Goal: Information Seeking & Learning: Compare options

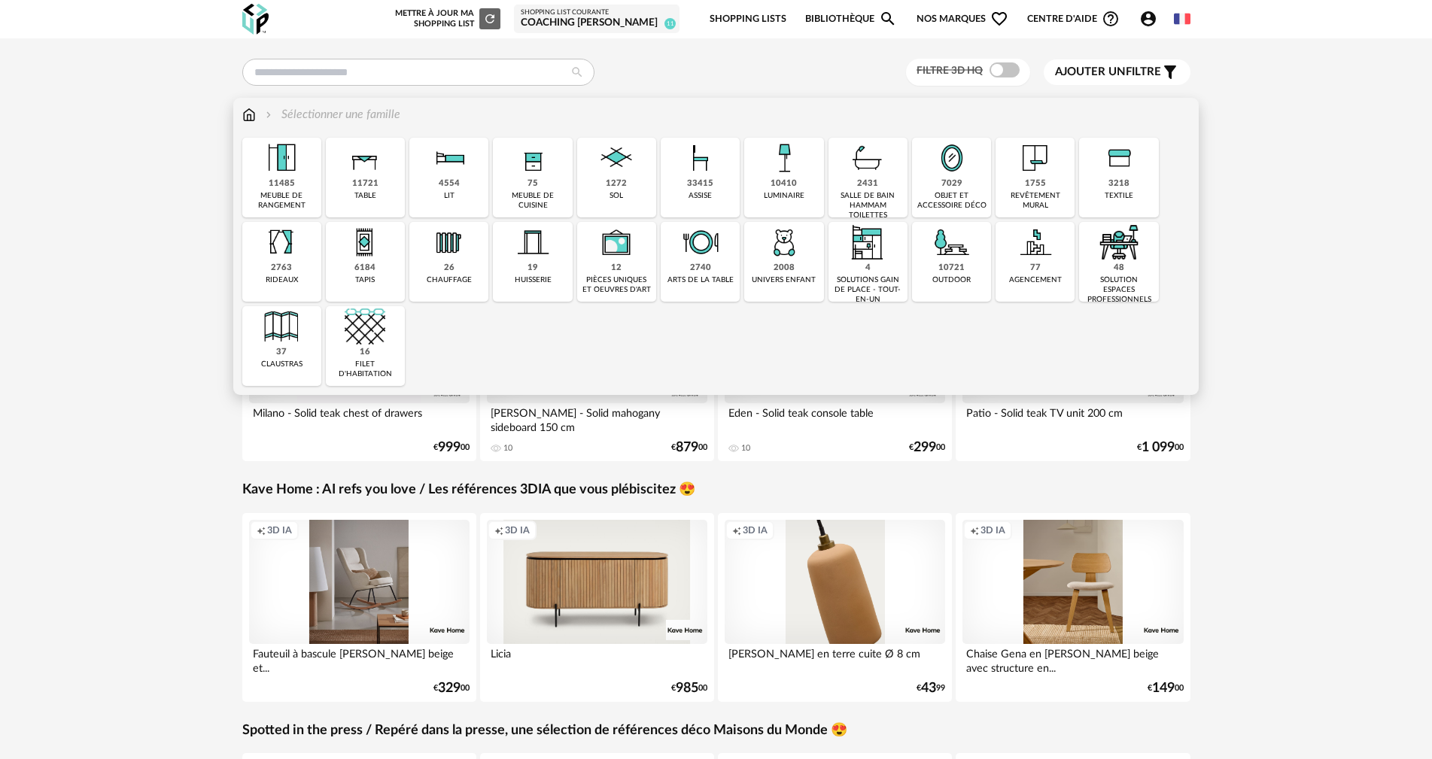
click at [694, 160] on img at bounding box center [700, 158] width 41 height 41
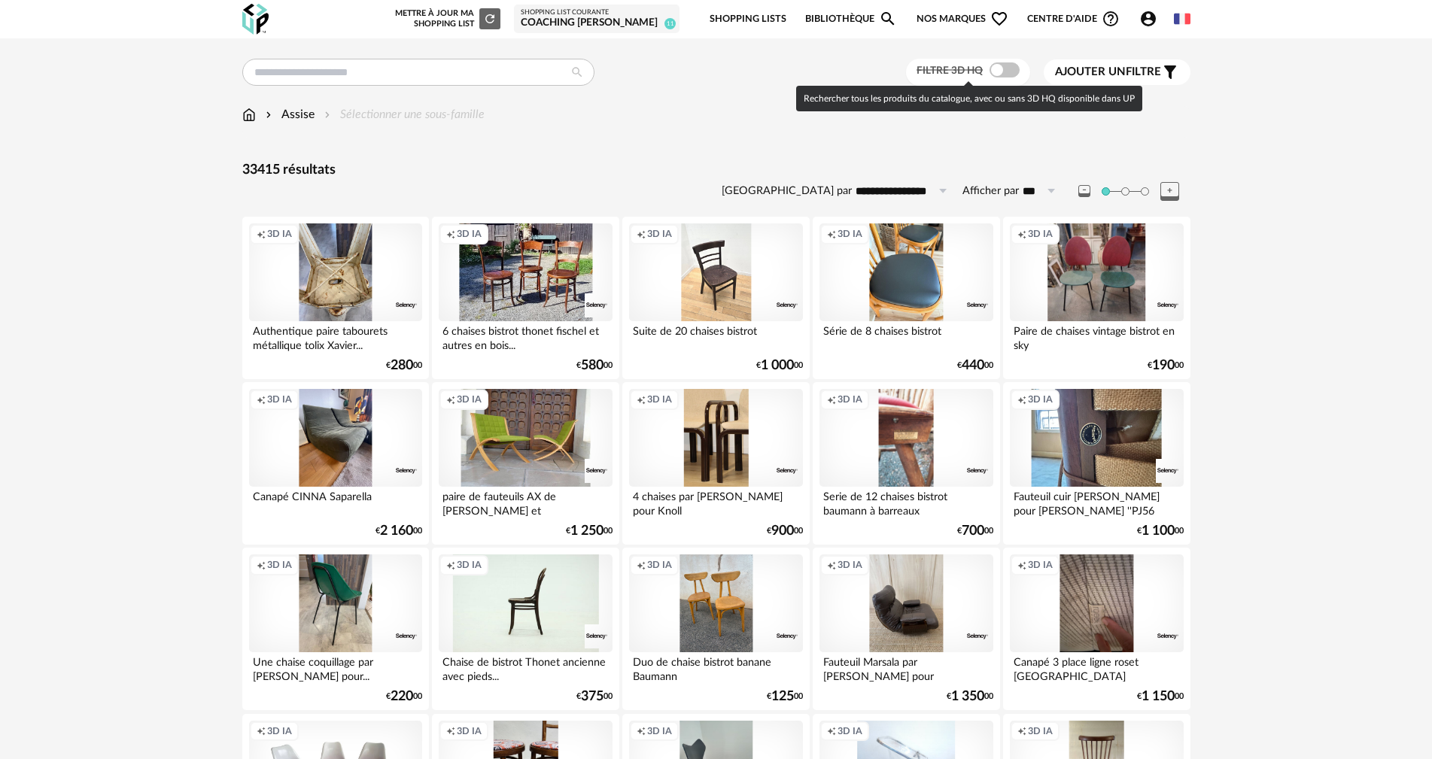
click at [1011, 66] on span at bounding box center [1004, 69] width 30 height 15
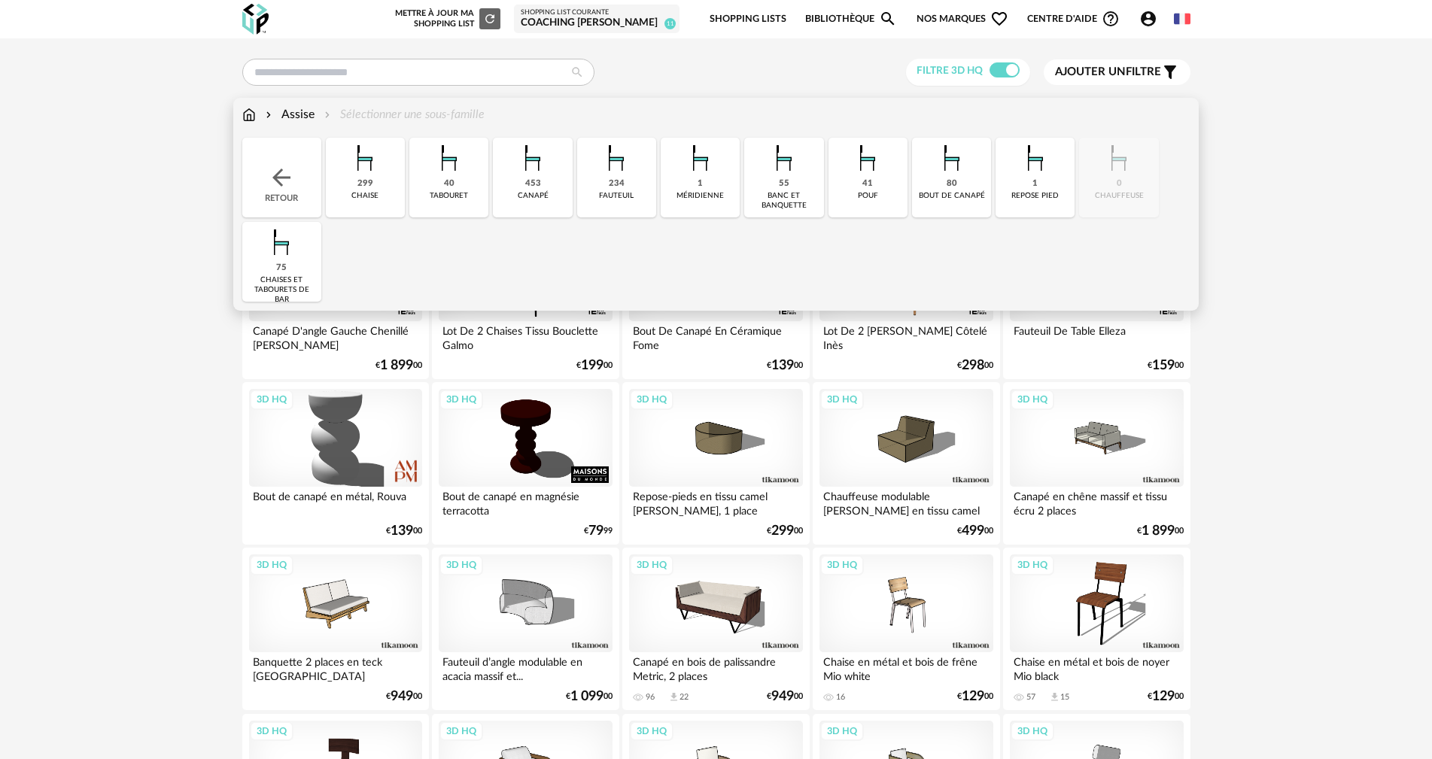
click at [366, 159] on img at bounding box center [365, 158] width 41 height 41
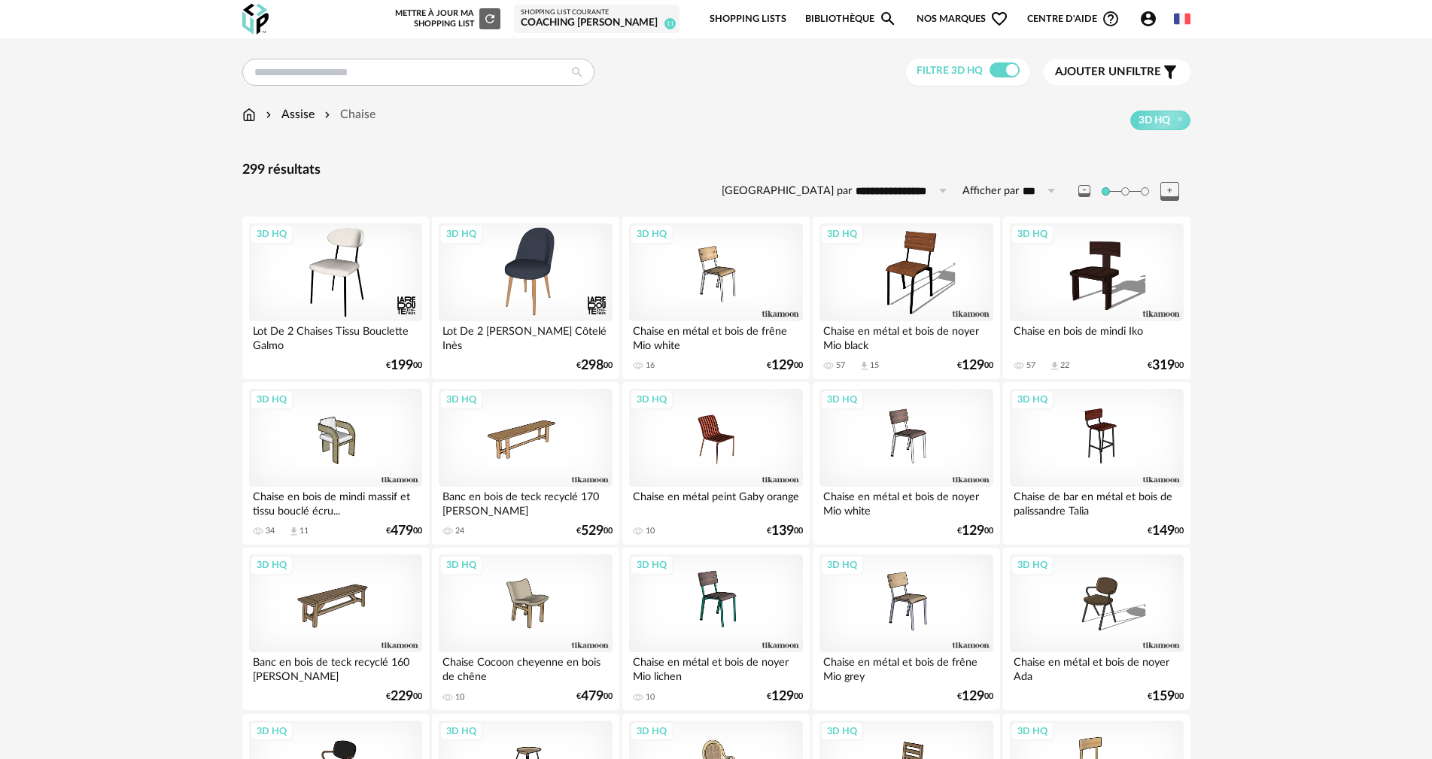
click at [1080, 70] on span "Ajouter un" at bounding box center [1090, 71] width 71 height 11
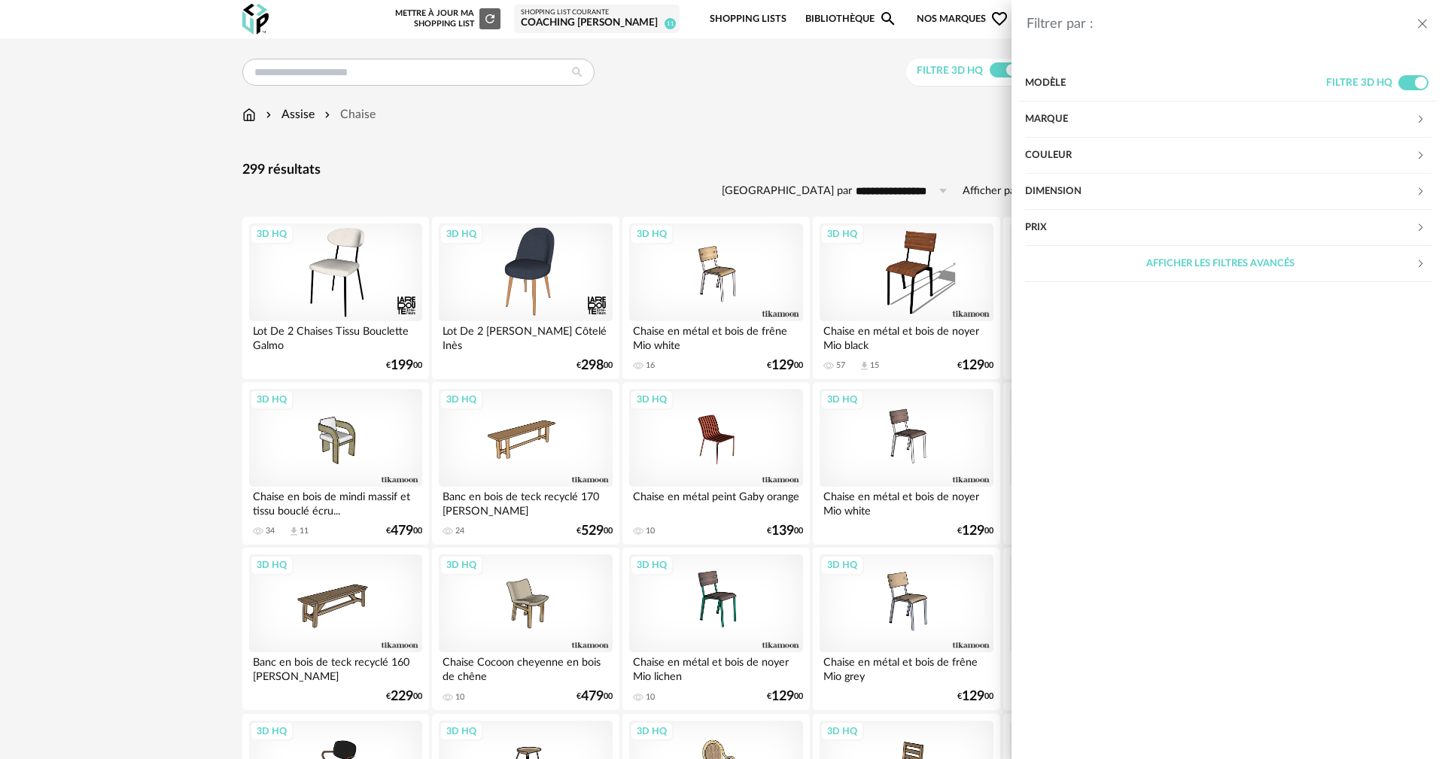
click at [1055, 117] on div "Marque" at bounding box center [1220, 120] width 391 height 36
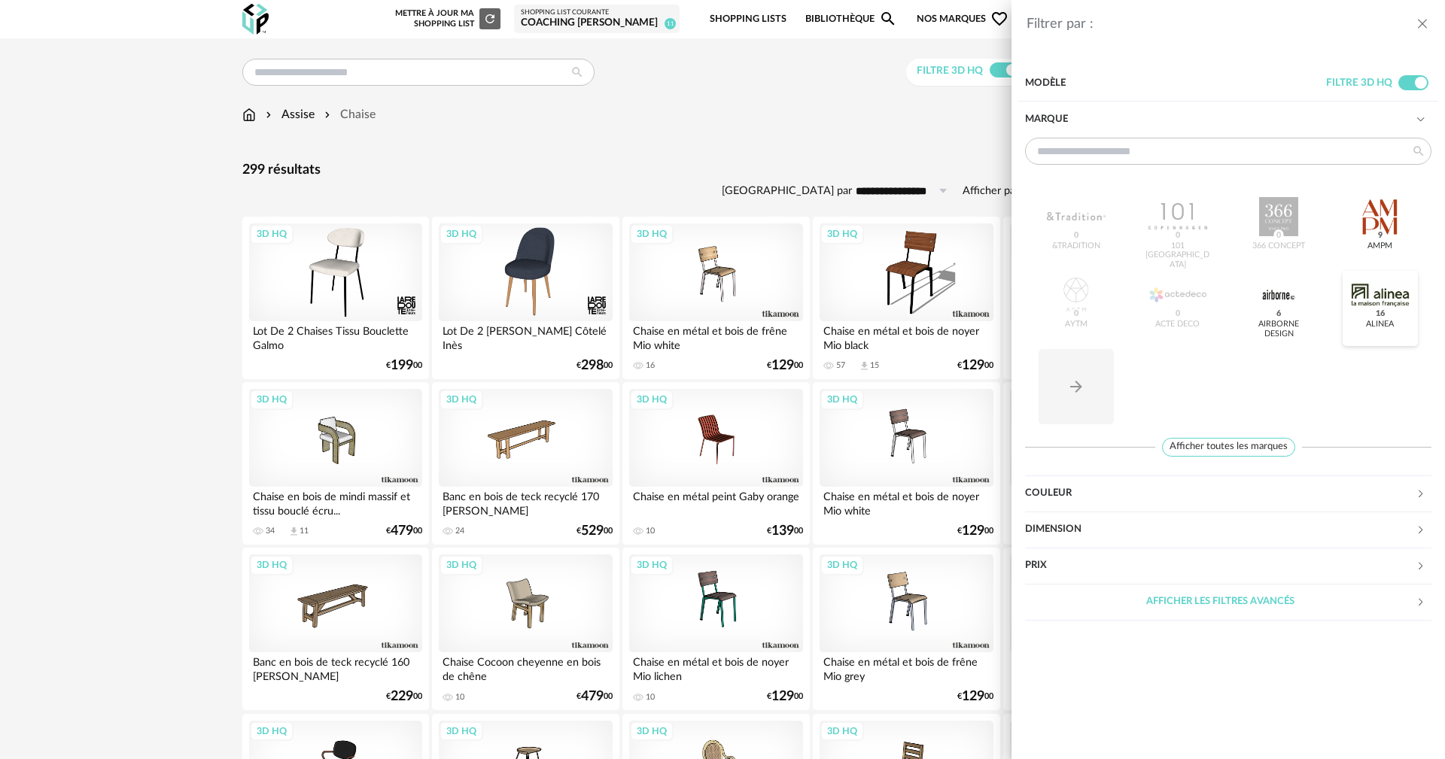
click at [1382, 296] on div at bounding box center [1380, 294] width 59 height 39
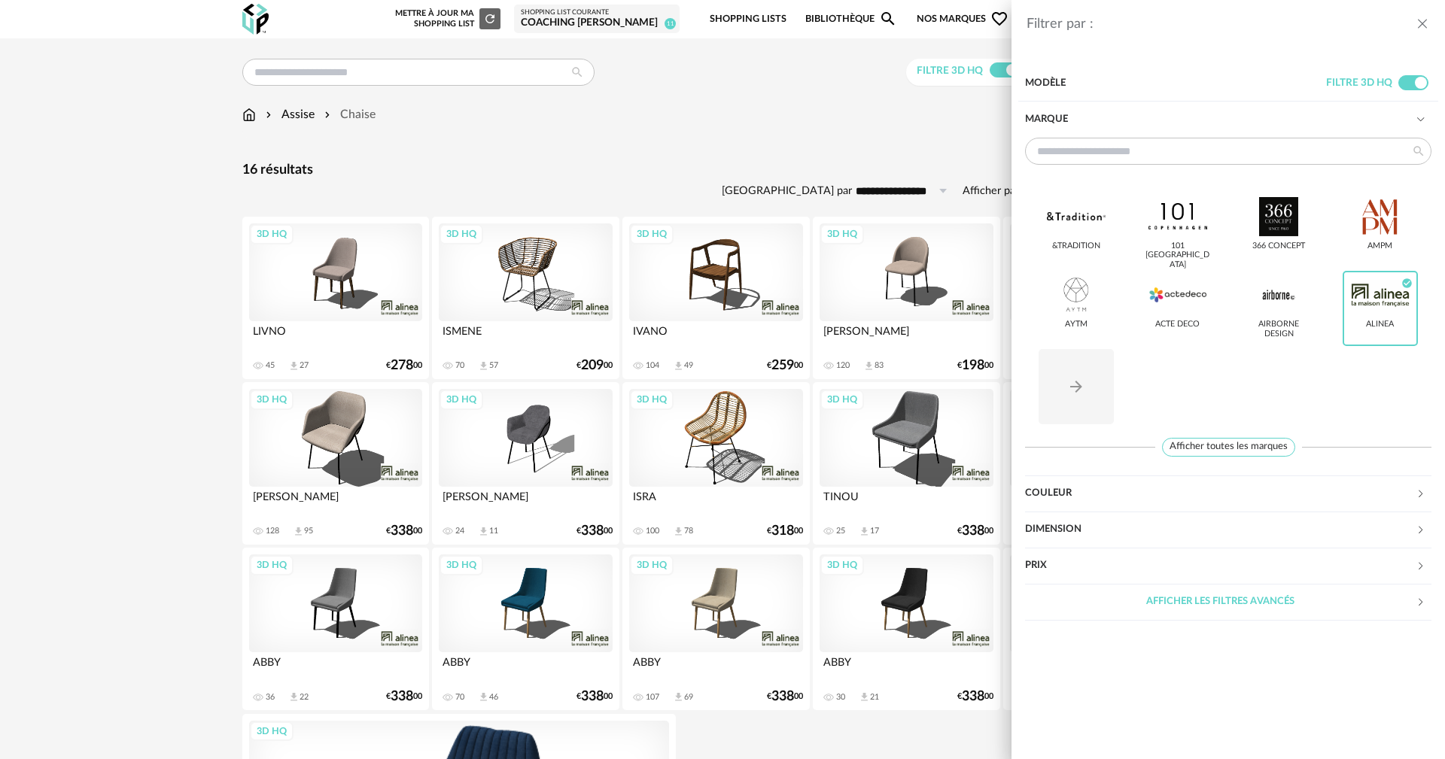
click at [930, 126] on div "Filtrer par : Modèle Filtre 3D HQ Marque &tradition 101 [GEOGRAPHIC_DATA] 366 C…" at bounding box center [722, 379] width 1445 height 759
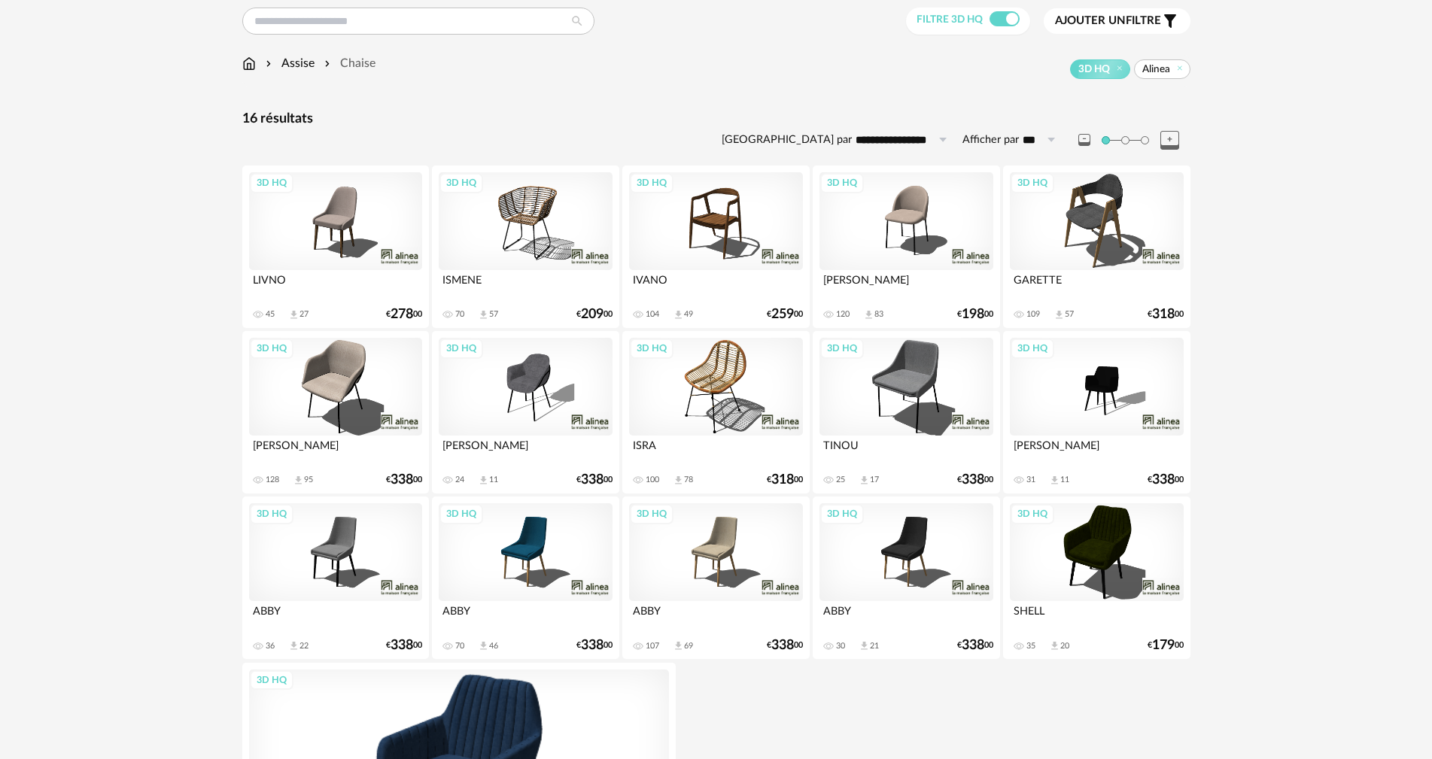
scroll to position [56, 0]
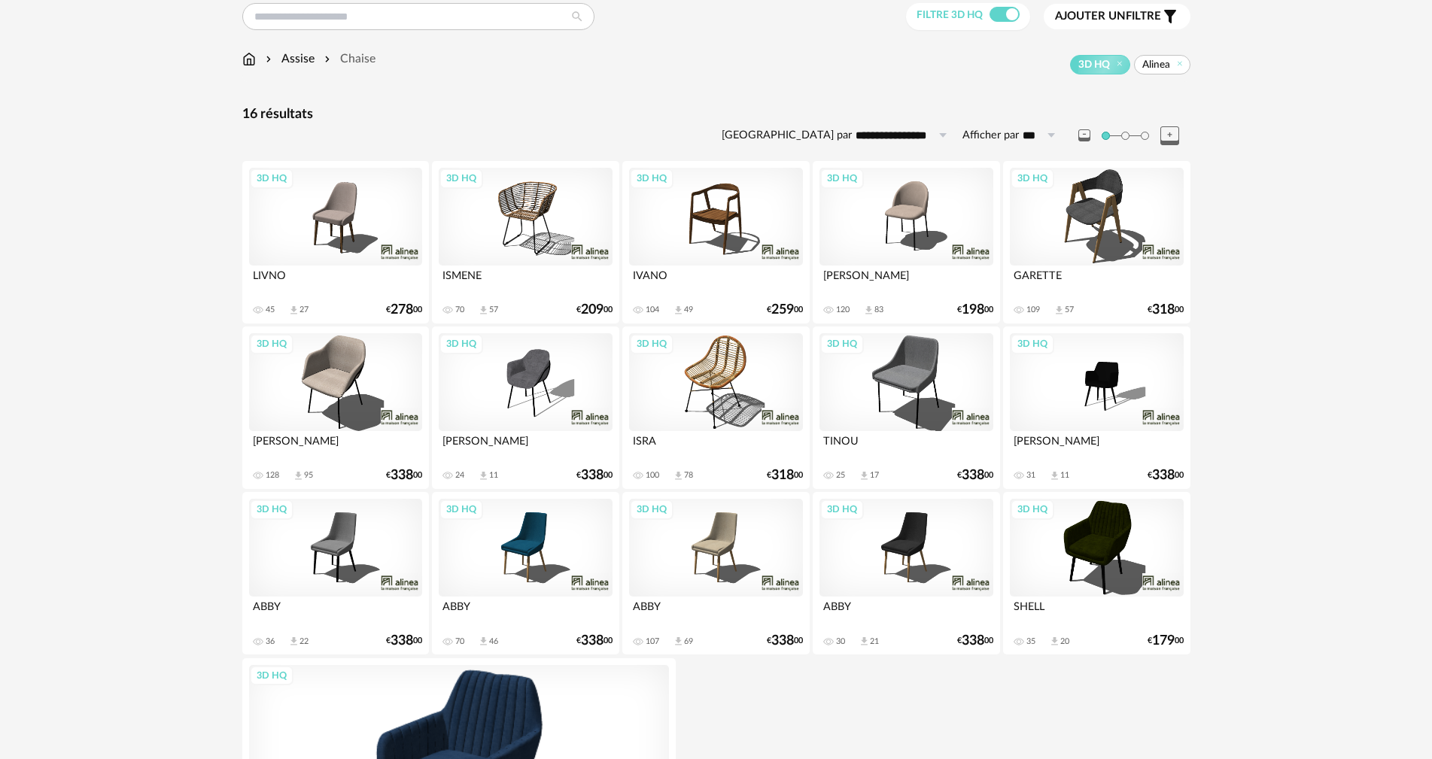
click at [324, 215] on div "3D HQ" at bounding box center [335, 217] width 173 height 98
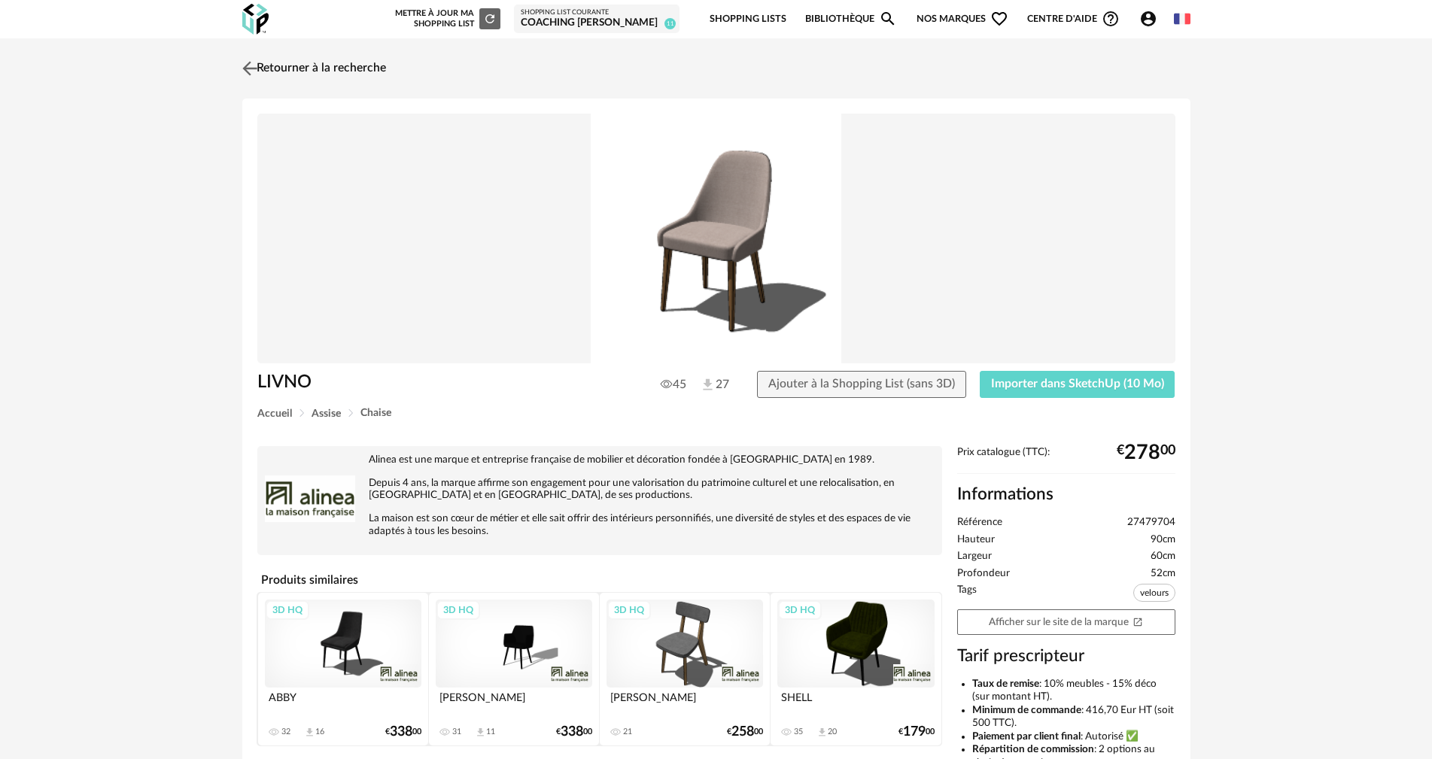
click at [250, 62] on img at bounding box center [250, 68] width 22 height 22
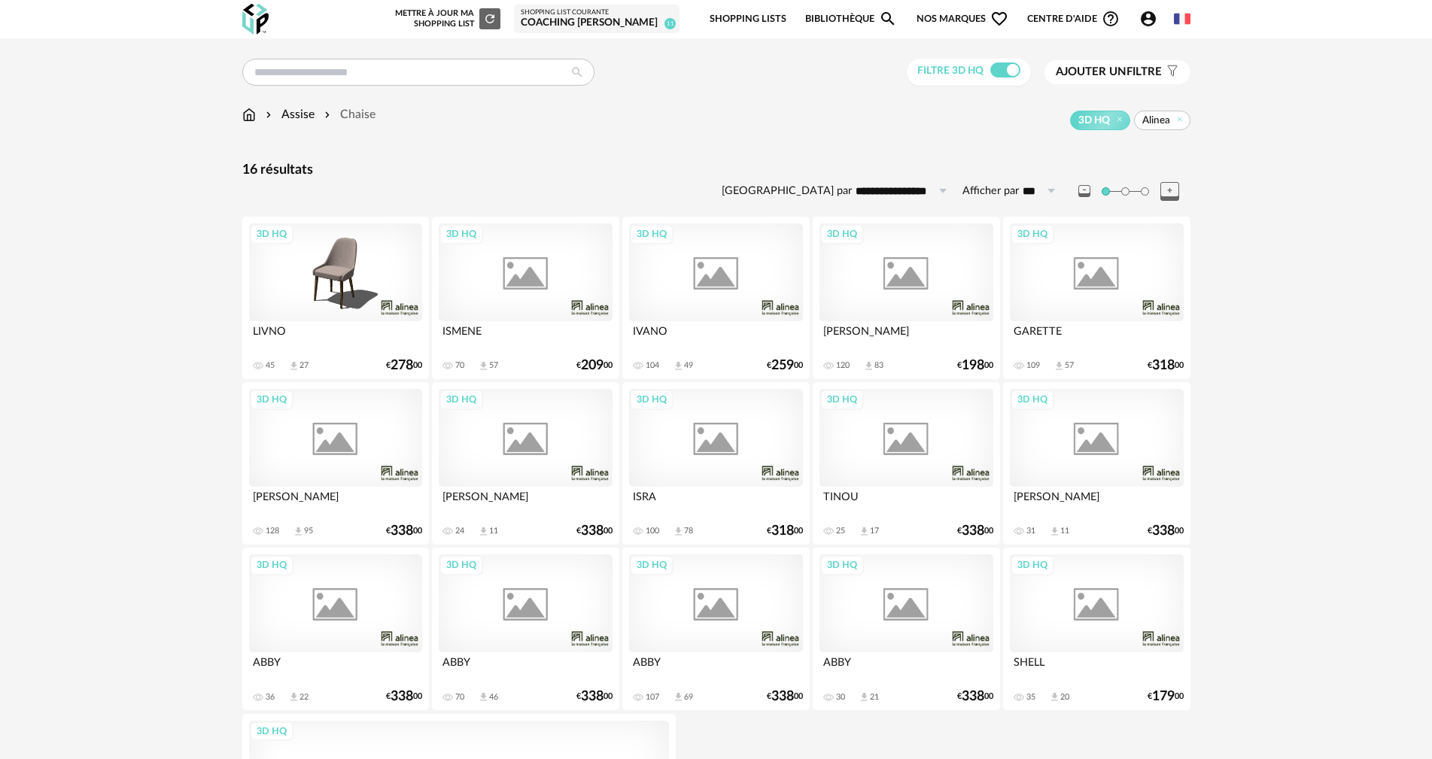
scroll to position [56, 0]
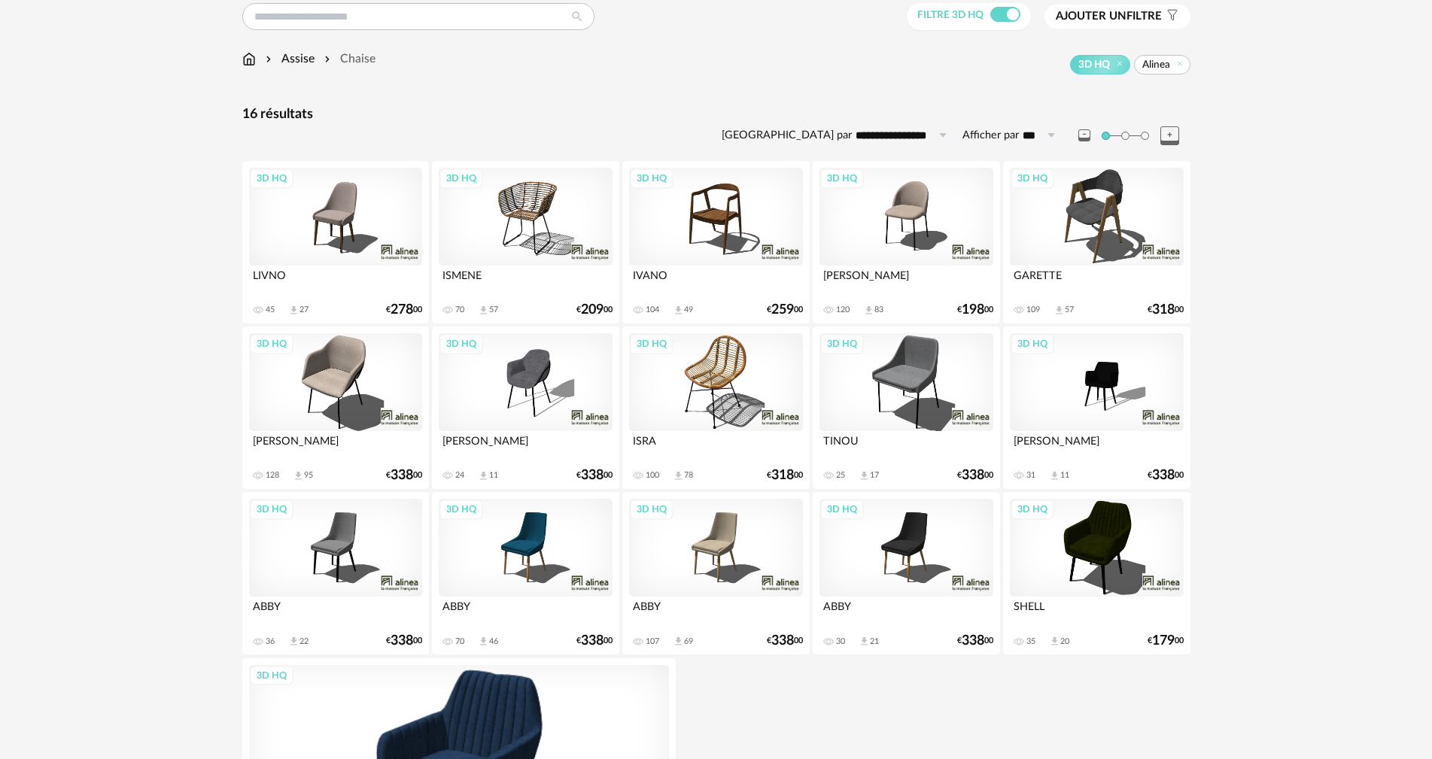
click at [710, 543] on div "3D HQ" at bounding box center [715, 548] width 173 height 98
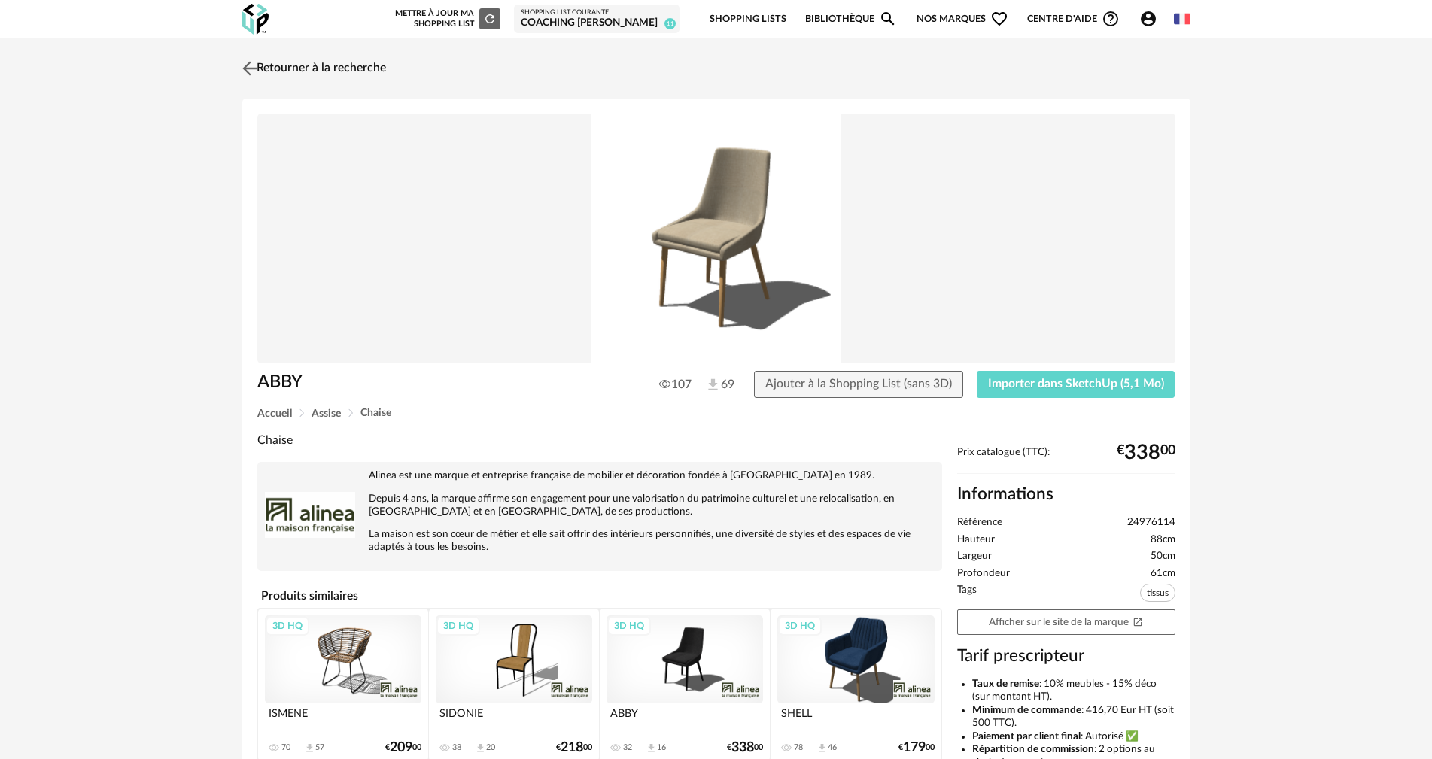
click at [248, 65] on img at bounding box center [250, 68] width 22 height 22
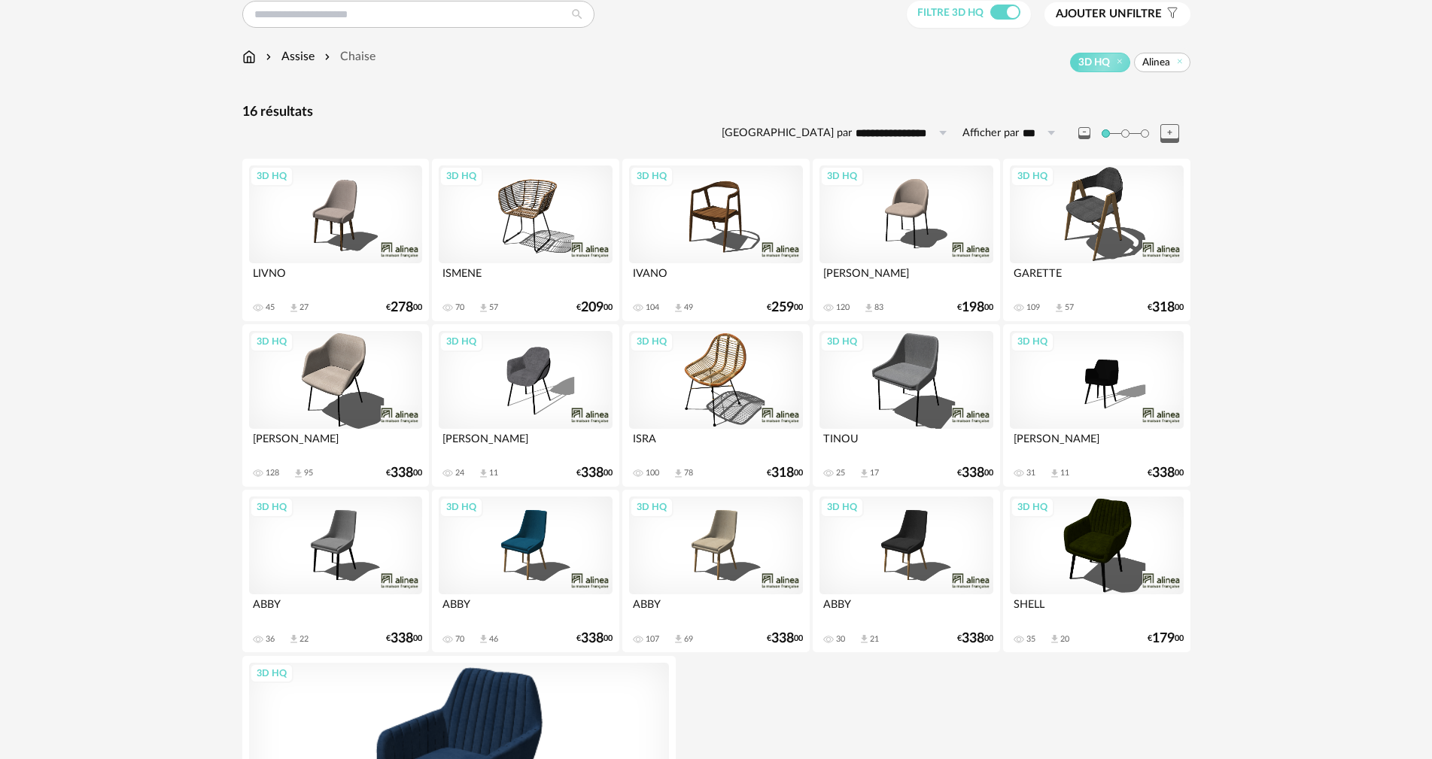
scroll to position [55, 0]
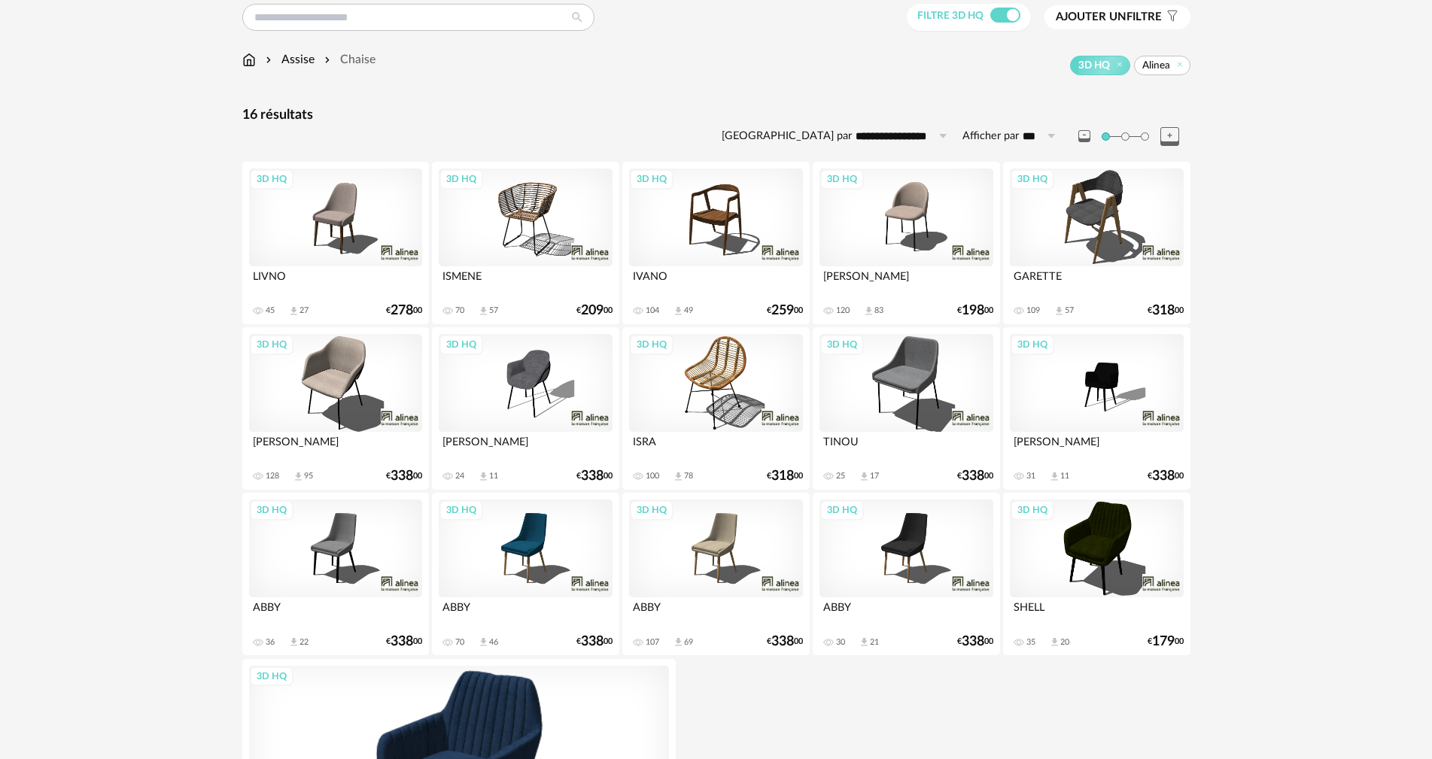
click at [713, 211] on div "3D HQ" at bounding box center [715, 218] width 173 height 98
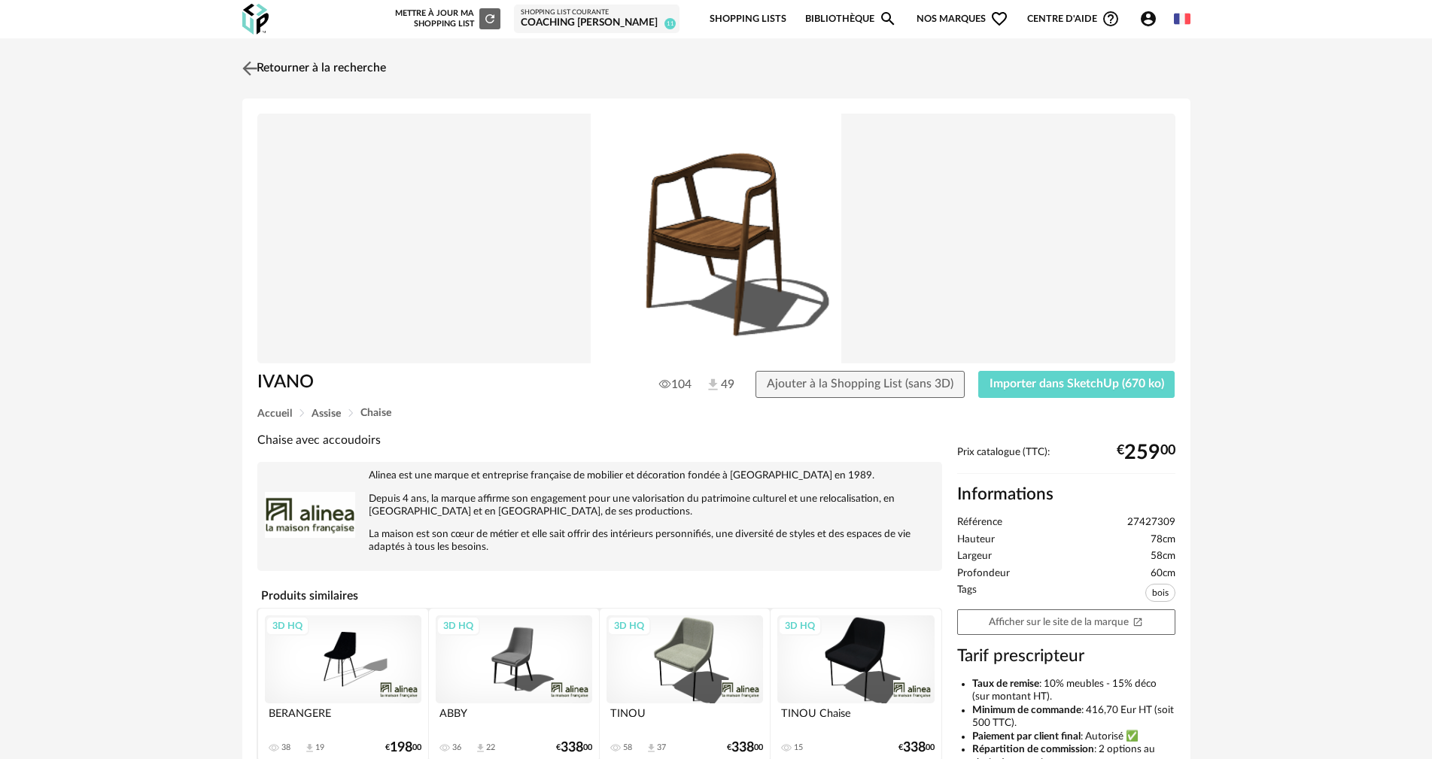
click at [278, 65] on link "Retourner à la recherche" at bounding box center [312, 68] width 147 height 33
